Goal: Information Seeking & Learning: Learn about a topic

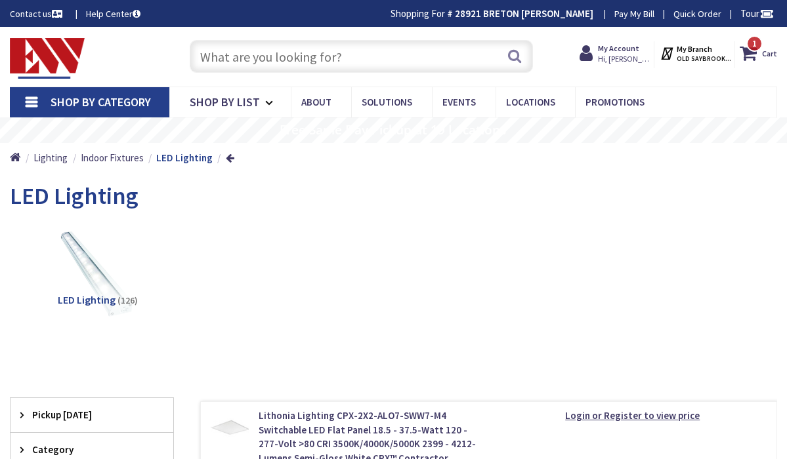
click at [245, 58] on input "text" at bounding box center [362, 56] width 344 height 33
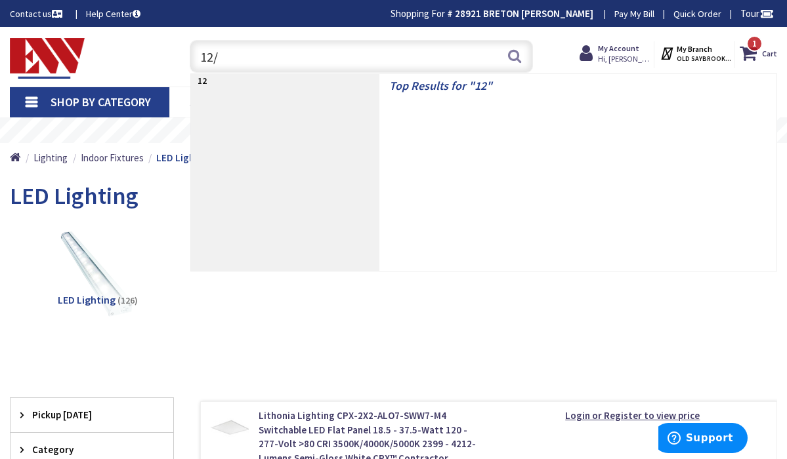
type input "12/2"
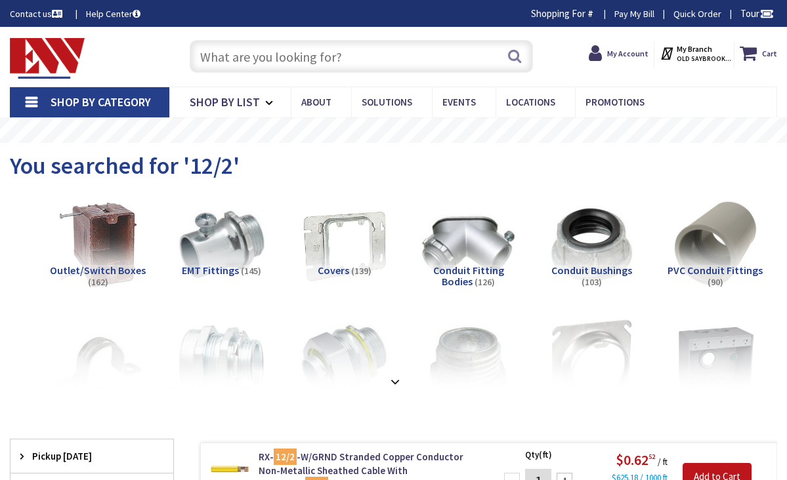
type input "[GEOGRAPHIC_DATA], [GEOGRAPHIC_DATA]"
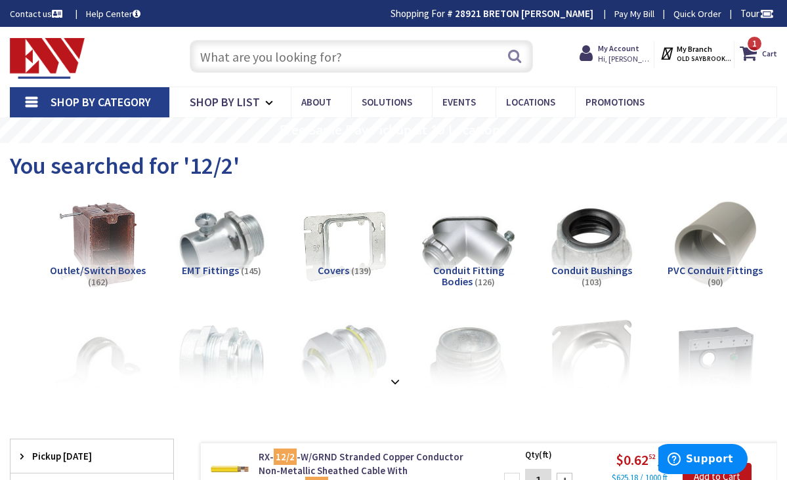
drag, startPoint x: 396, startPoint y: 60, endPoint x: 346, endPoint y: 60, distance: 49.9
click at [396, 60] on input "text" at bounding box center [362, 56] width 344 height 33
click at [289, 62] on input "text" at bounding box center [362, 56] width 344 height 33
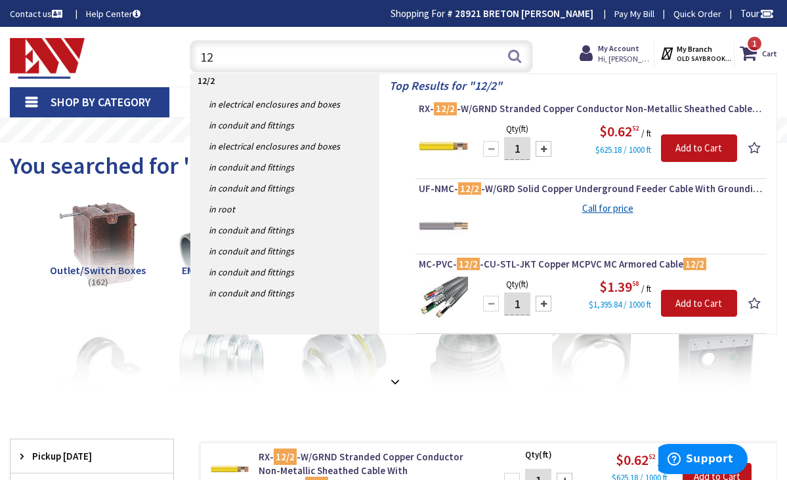
type input "1"
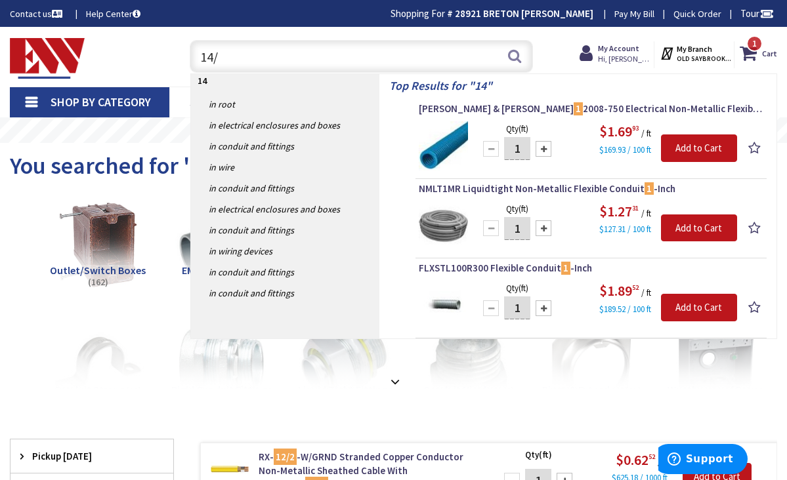
type input "14/2"
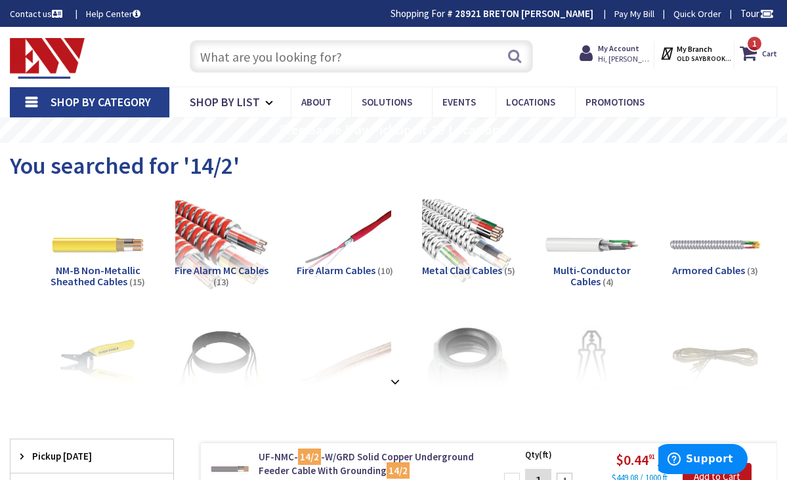
click at [220, 58] on input "text" at bounding box center [362, 56] width 344 height 33
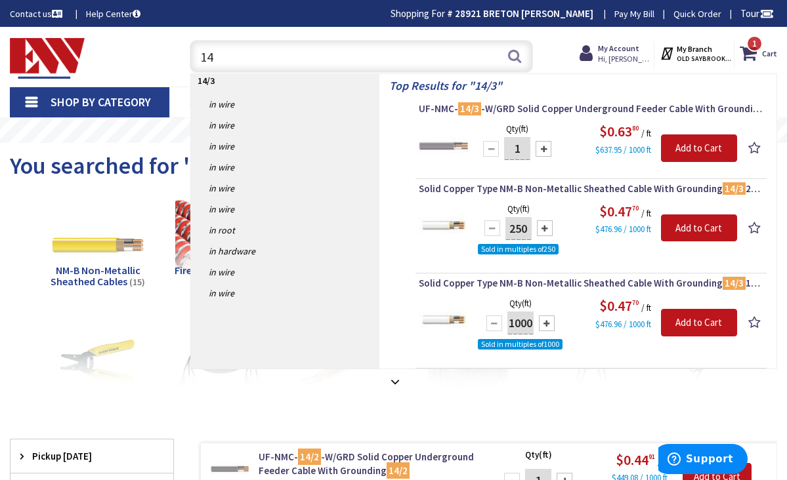
type input "1"
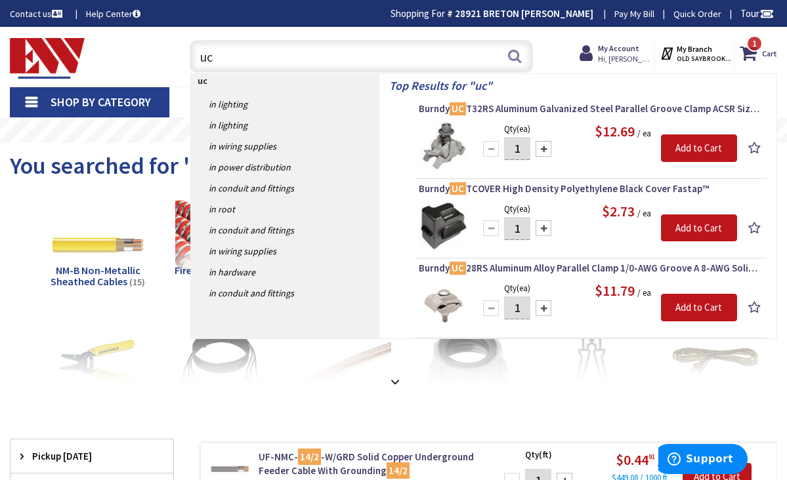
type input "u"
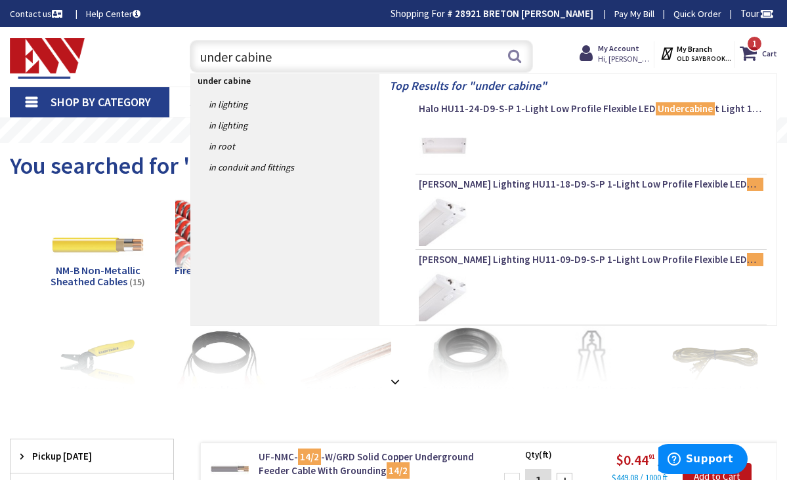
type input "under cabinet"
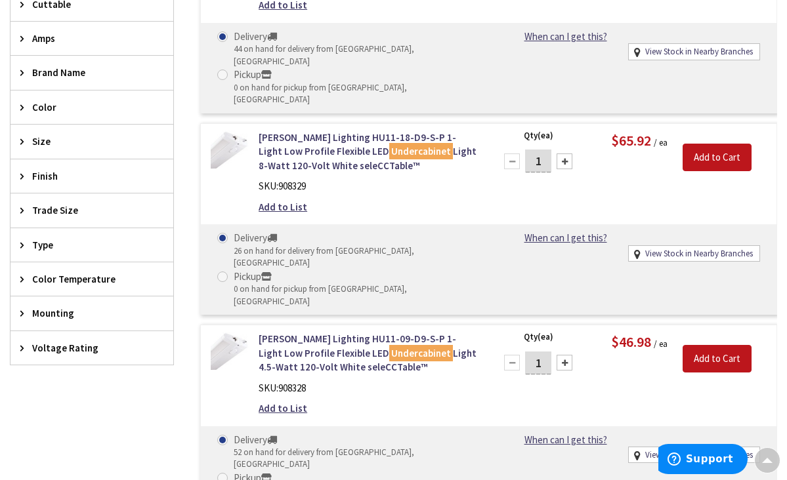
scroll to position [452, 0]
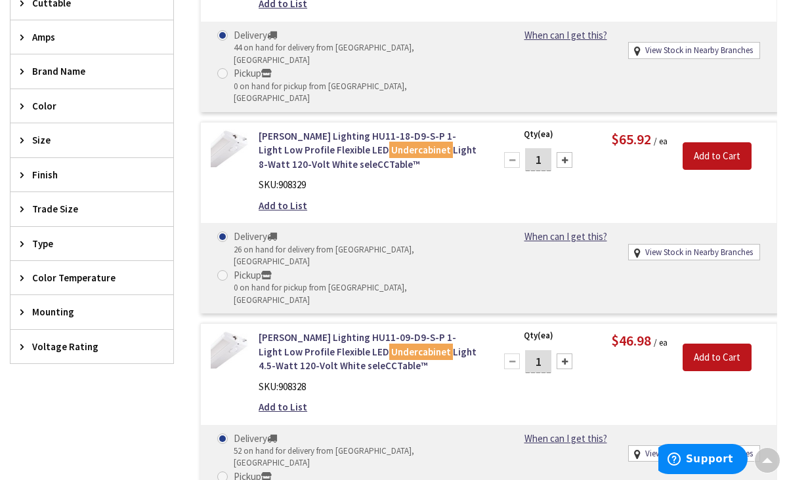
click at [55, 68] on span "Brand Name" at bounding box center [85, 71] width 107 height 14
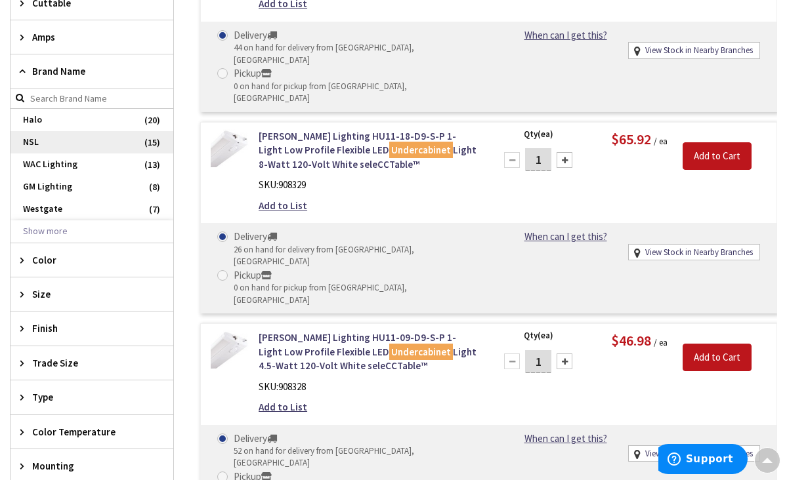
click at [37, 140] on span "NSL" at bounding box center [92, 142] width 163 height 22
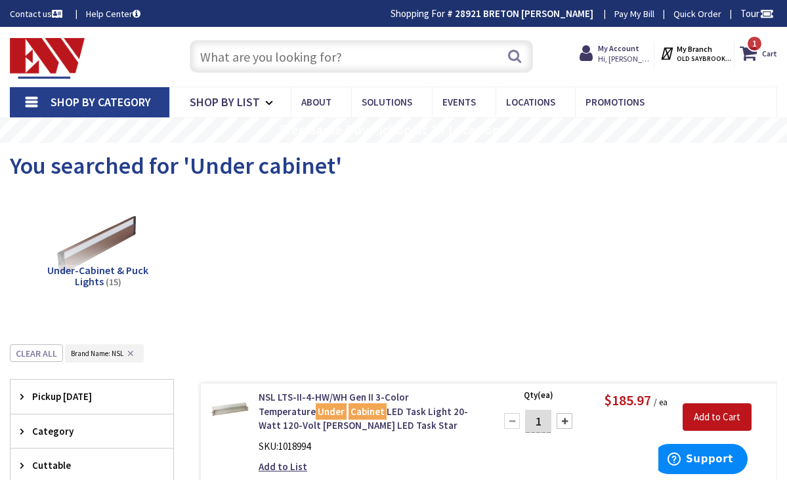
scroll to position [0, 0]
click at [270, 60] on input "text" at bounding box center [362, 56] width 344 height 33
type input "e"
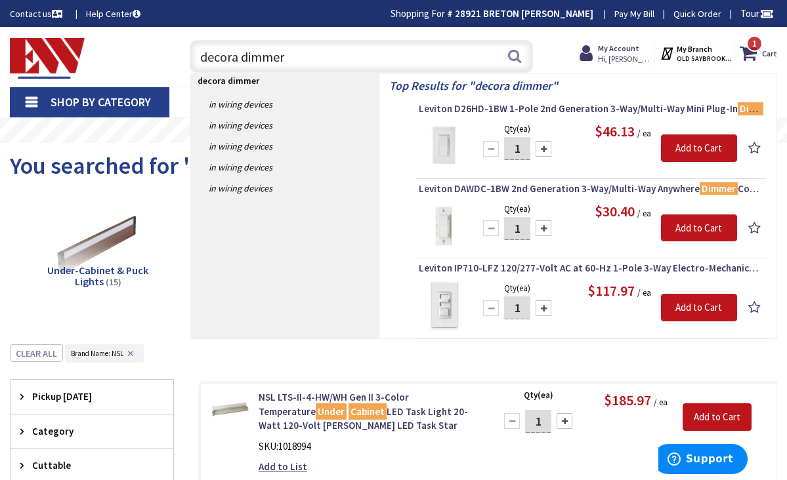
click at [203, 58] on input "decora dimmer" at bounding box center [362, 56] width 344 height 33
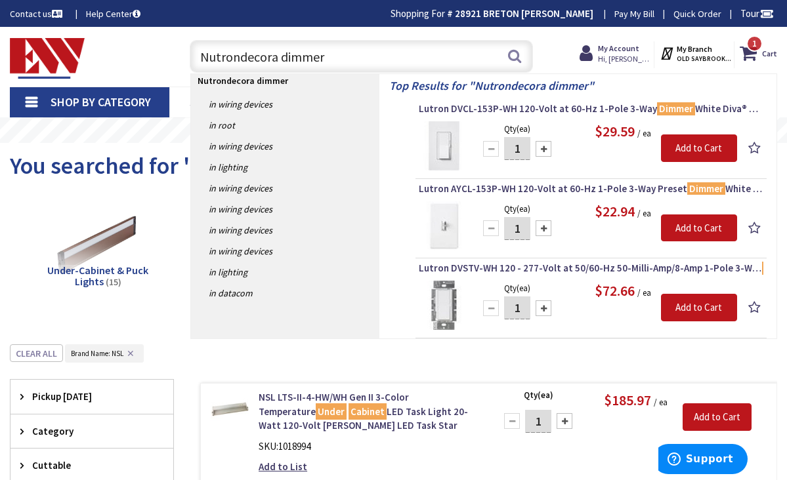
click at [203, 58] on input "Nutrondecora dimmer" at bounding box center [362, 56] width 344 height 33
drag, startPoint x: 203, startPoint y: 58, endPoint x: 145, endPoint y: -20, distance: 96.6
drag, startPoint x: 341, startPoint y: 55, endPoint x: 152, endPoint y: 44, distance: 189.3
click at [152, 44] on div "Toggle Nav Nutrondecora dimmer Nutrondecora dimmer Search 1 1 1 items Cart My C…" at bounding box center [393, 57] width 787 height 44
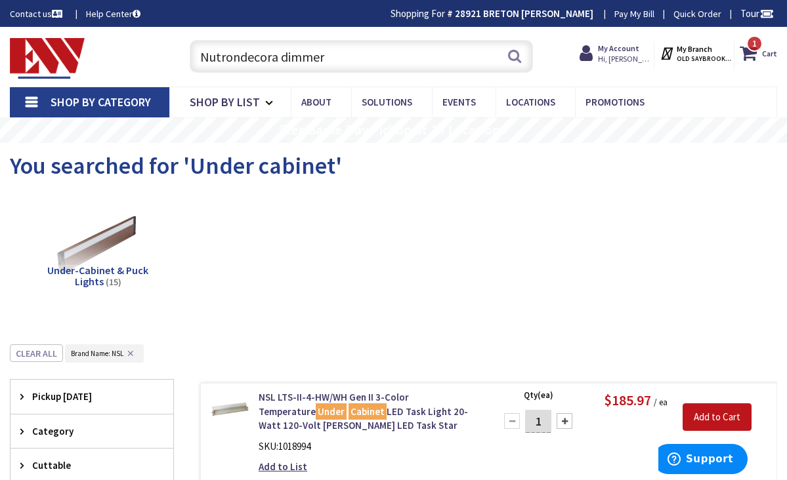
type input "5"
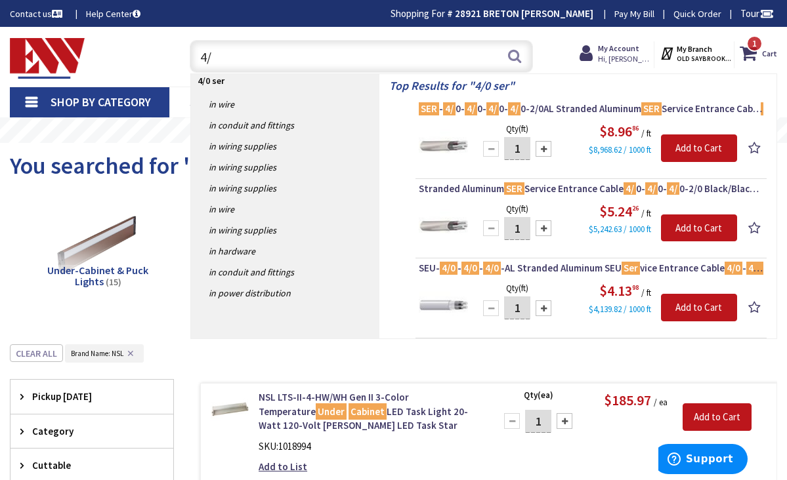
type input "4"
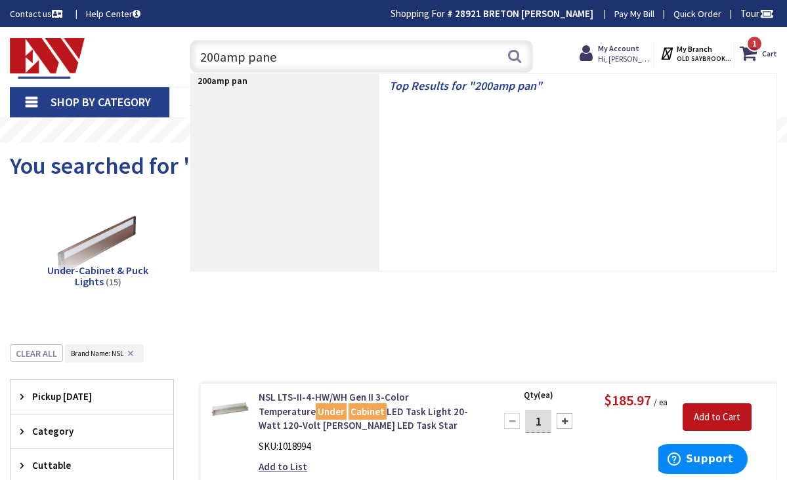
type input "200amp panel"
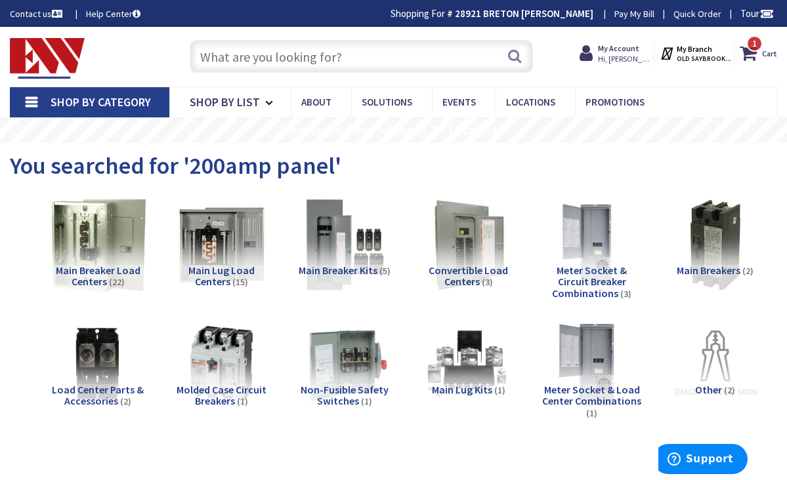
click at [94, 247] on img at bounding box center [98, 245] width 102 height 102
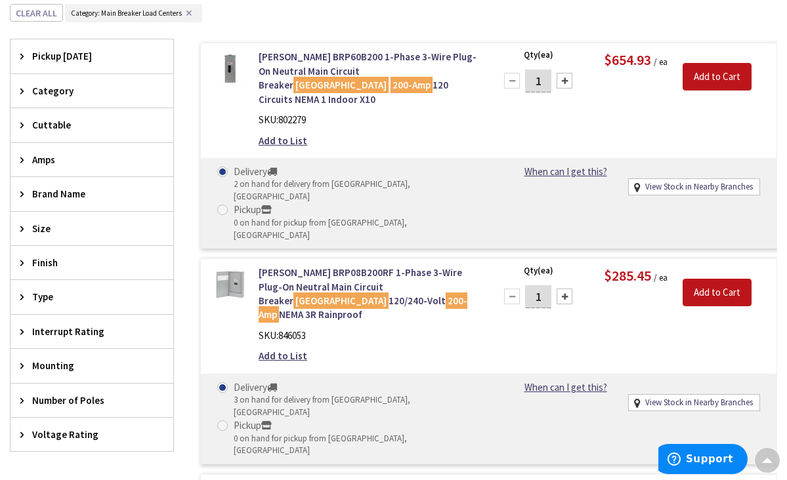
scroll to position [459, 0]
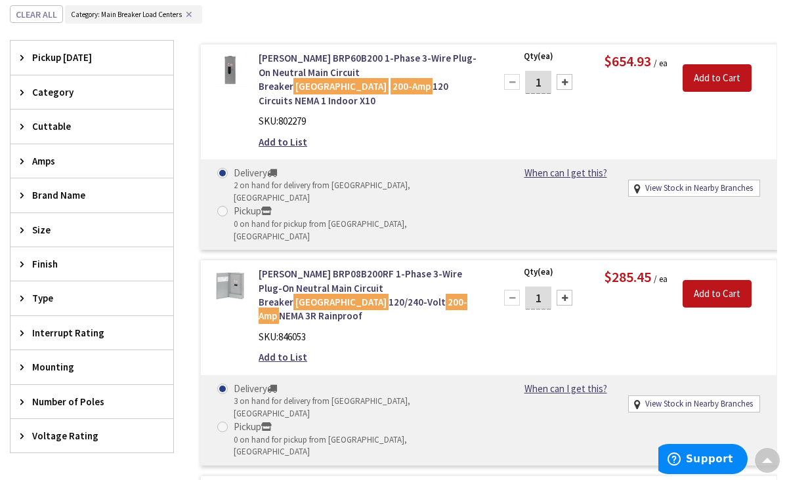
click at [77, 194] on span "Brand Name" at bounding box center [85, 195] width 107 height 14
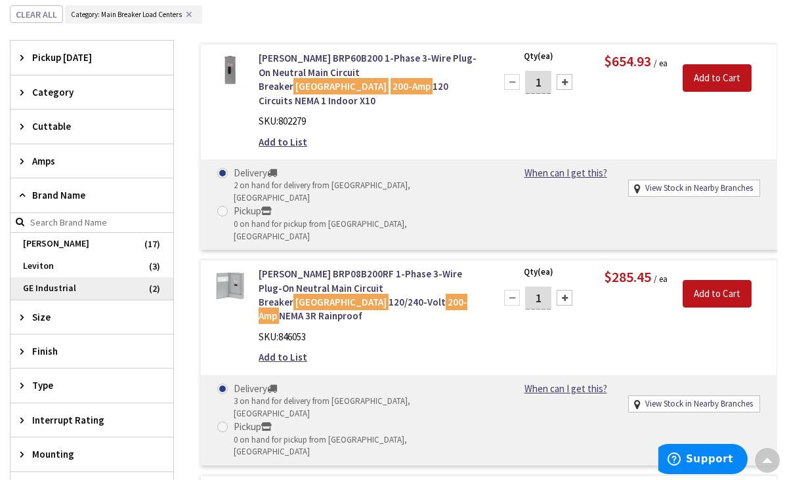
click at [55, 284] on span "GE Industrial" at bounding box center [92, 289] width 163 height 22
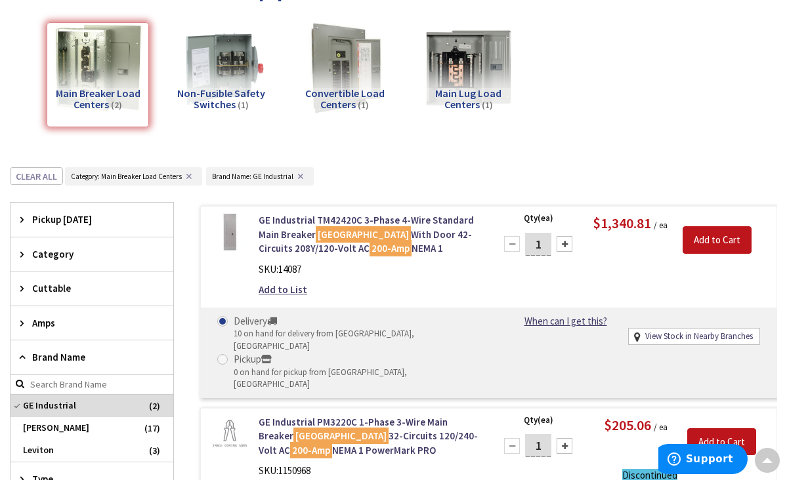
scroll to position [176, 0]
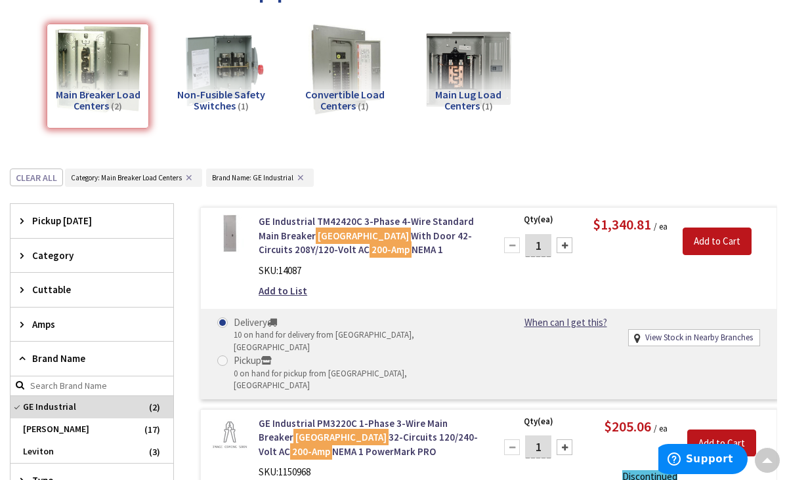
click at [81, 324] on span "Amps" at bounding box center [85, 325] width 107 height 14
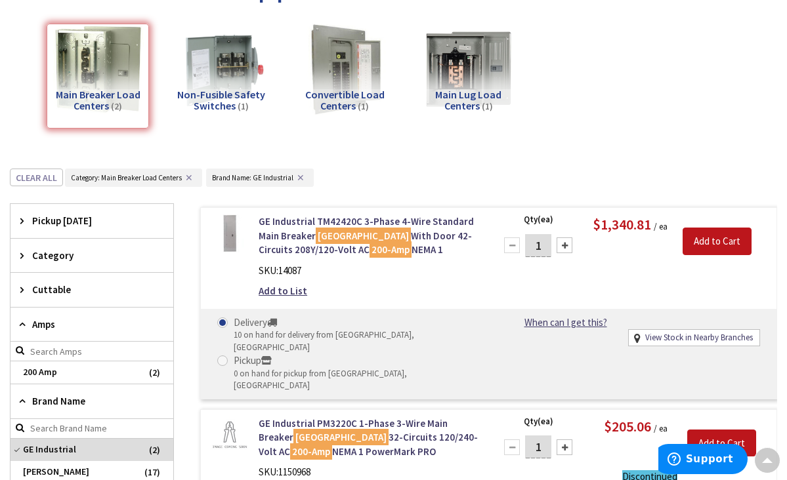
click at [114, 79] on div "Main Breaker Load Centers (2)" at bounding box center [98, 76] width 102 height 105
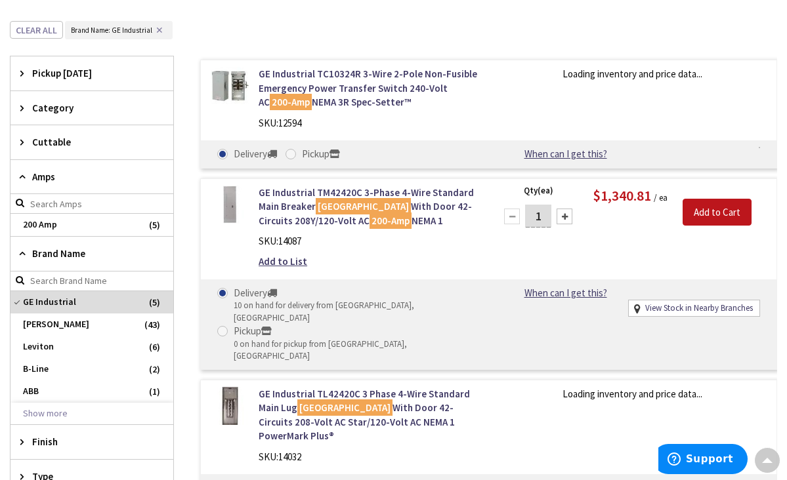
scroll to position [343, 0]
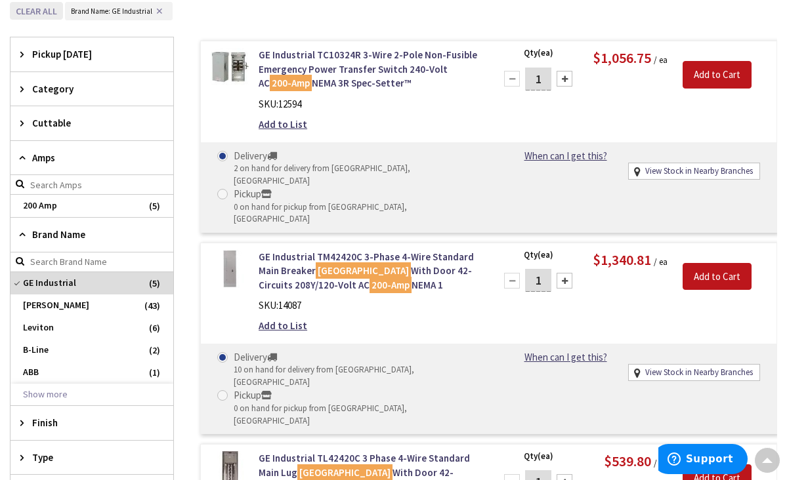
click at [39, 12] on button "Clear all" at bounding box center [36, 11] width 53 height 18
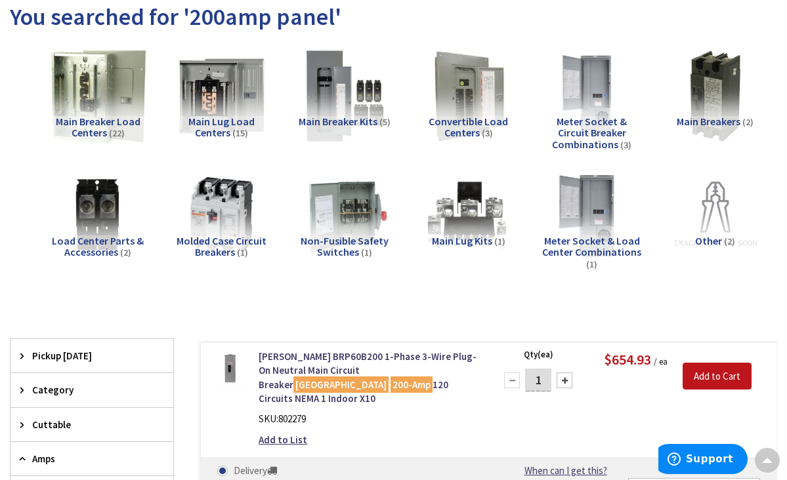
scroll to position [148, 0]
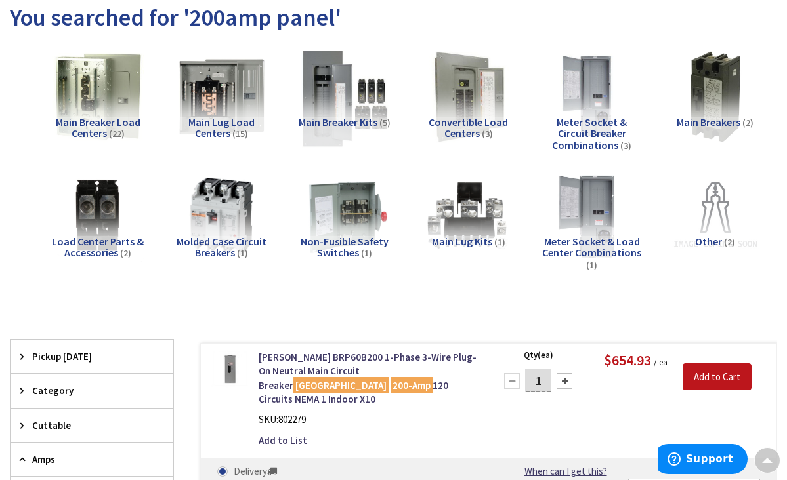
click at [323, 98] on img at bounding box center [345, 97] width 102 height 102
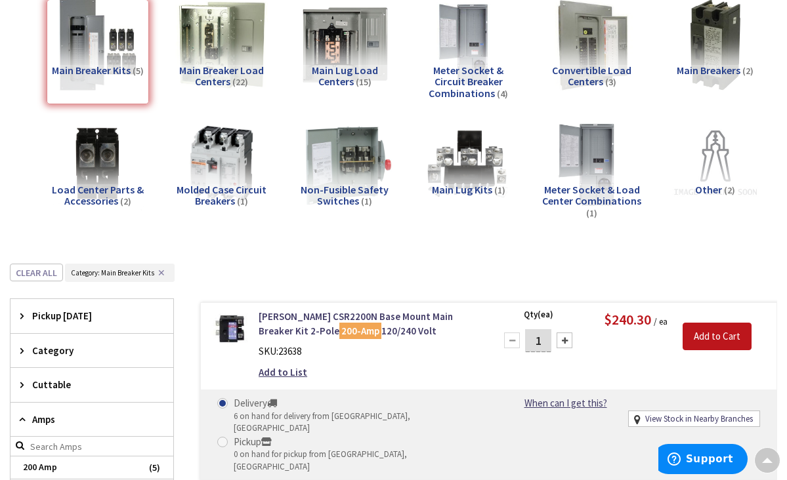
scroll to position [198, 0]
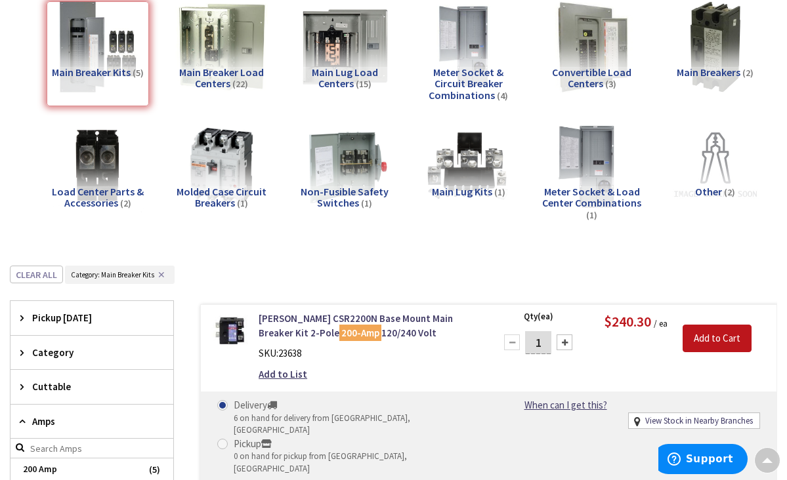
click at [92, 49] on div "Main Breaker Kits (5)" at bounding box center [98, 53] width 102 height 105
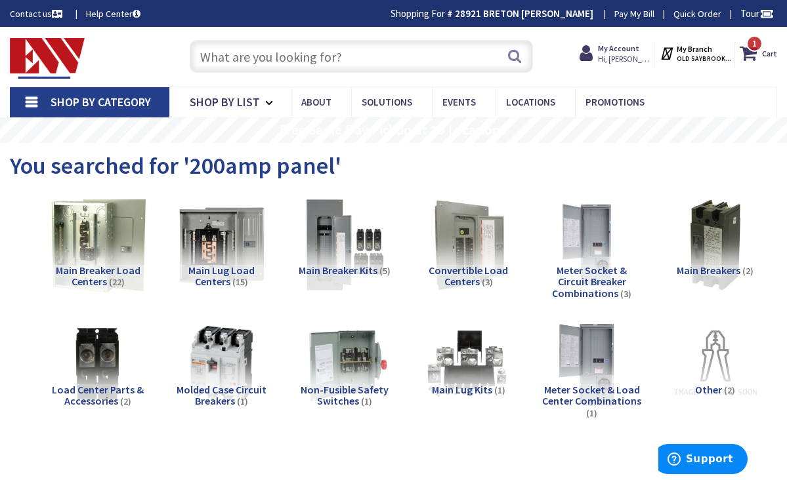
scroll to position [0, 0]
click at [112, 230] on img at bounding box center [98, 245] width 102 height 102
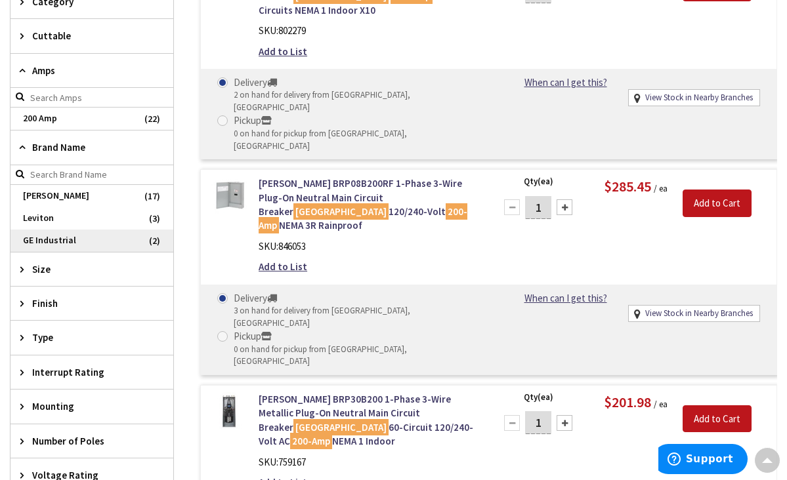
scroll to position [549, 0]
click at [112, 230] on span "GE Industrial" at bounding box center [92, 241] width 163 height 22
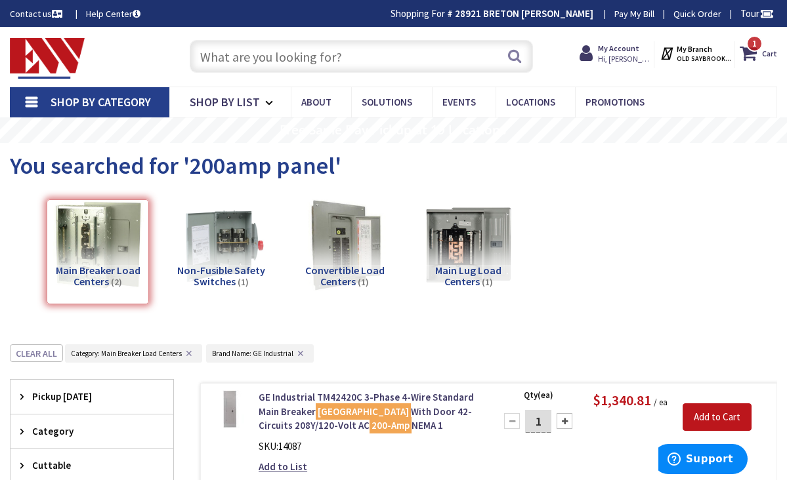
scroll to position [0, 0]
click at [43, 354] on button "Clear all" at bounding box center [36, 354] width 53 height 18
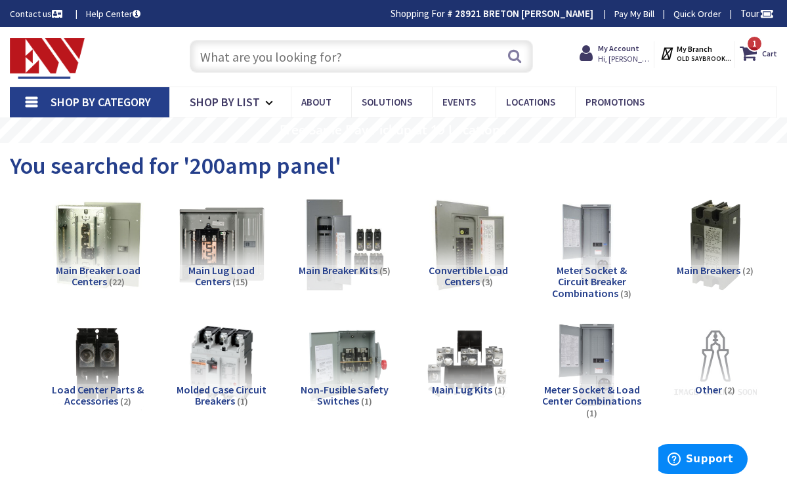
click at [103, 99] on span "Shop By Category" at bounding box center [101, 102] width 100 height 15
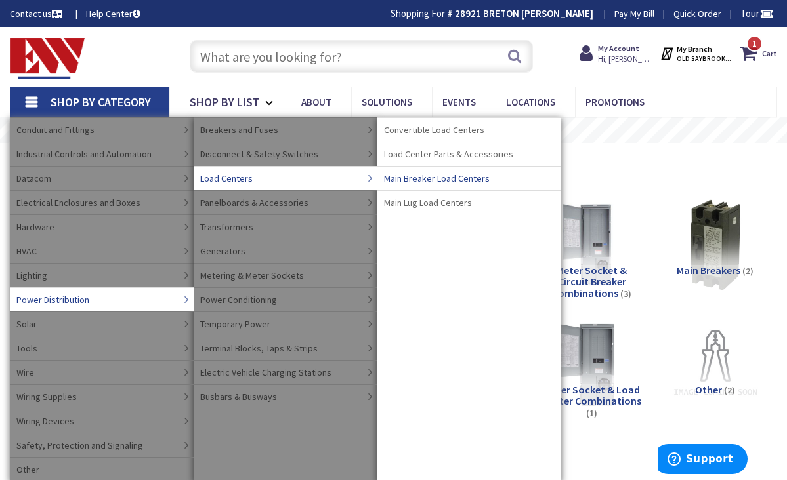
click at [428, 178] on span "Main Breaker Load Centers" at bounding box center [437, 178] width 106 height 13
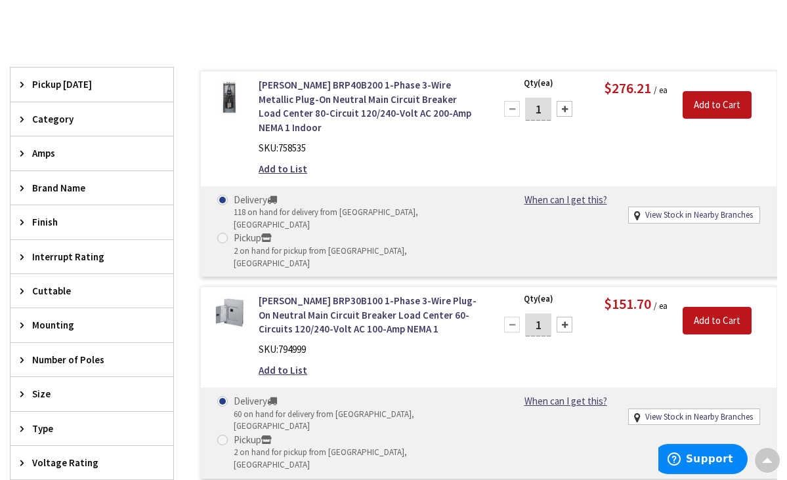
scroll to position [320, 0]
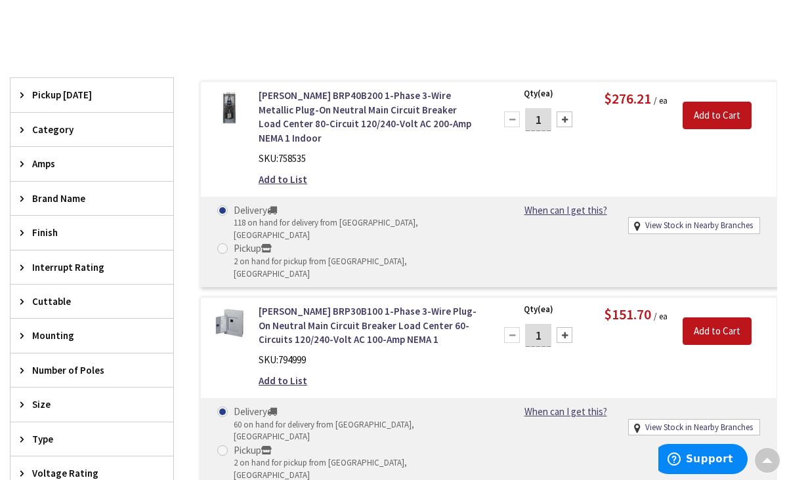
click at [53, 201] on span "Brand Name" at bounding box center [85, 199] width 107 height 14
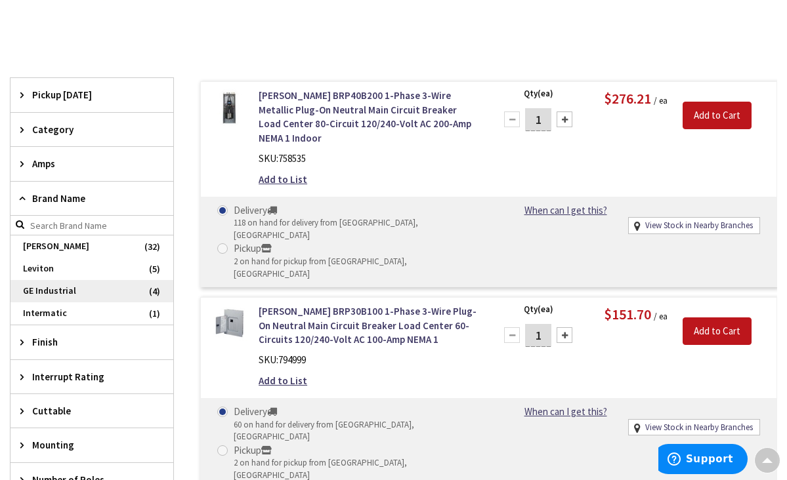
click at [45, 285] on span "GE Industrial" at bounding box center [92, 291] width 163 height 22
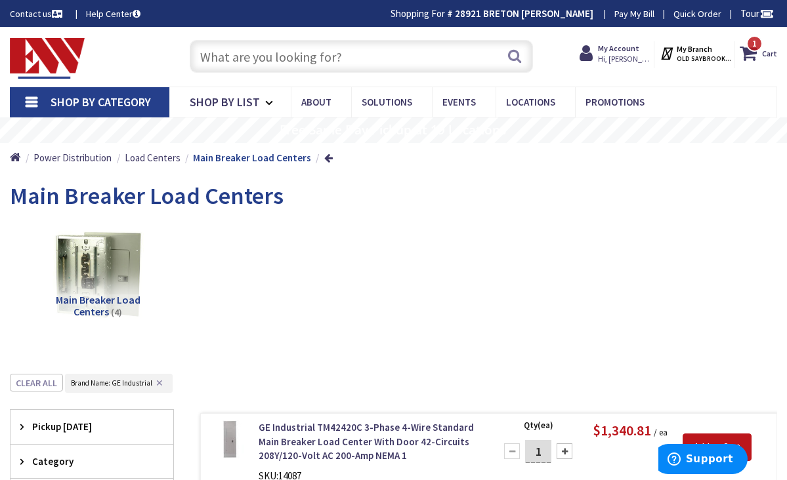
scroll to position [0, 0]
click at [290, 62] on input "text" at bounding box center [362, 56] width 344 height 33
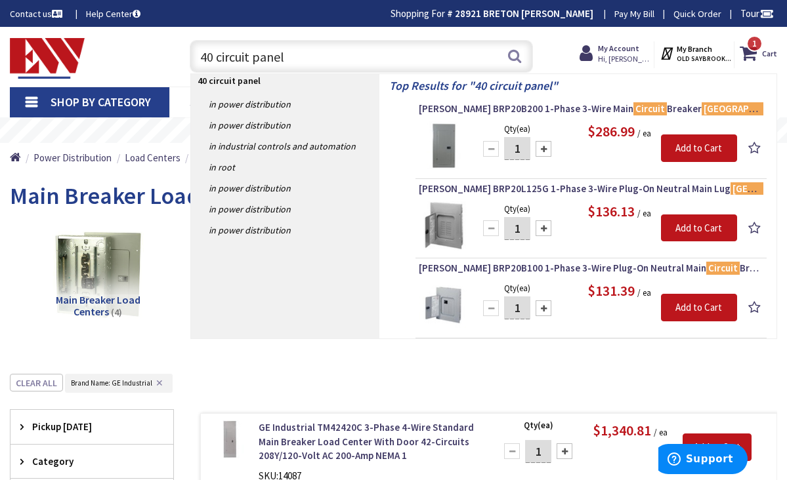
drag, startPoint x: 290, startPoint y: 62, endPoint x: 215, endPoint y: -5, distance: 100.4
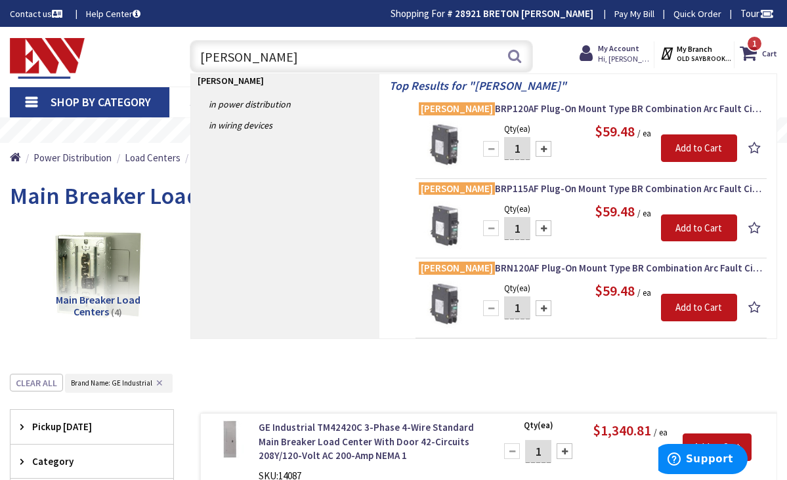
type input "eaton af"
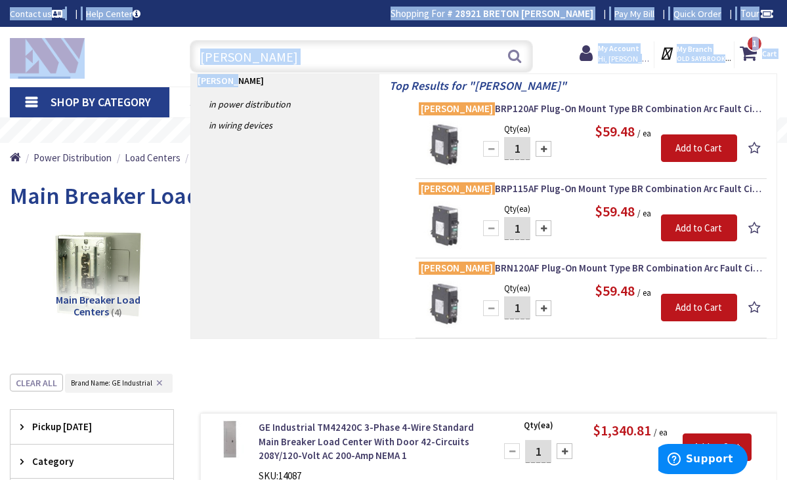
drag, startPoint x: 351, startPoint y: 79, endPoint x: 329, endPoint y: -39, distance: 120.2
